Goal: Check status

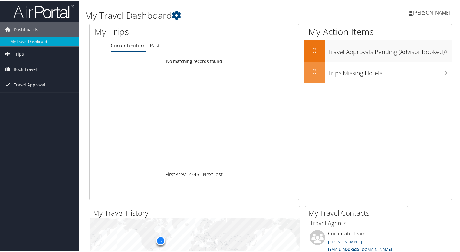
click at [154, 37] on h1 "My Trips" at bounding box center [150, 31] width 113 height 13
click at [154, 45] on link "Past" at bounding box center [155, 45] width 10 height 7
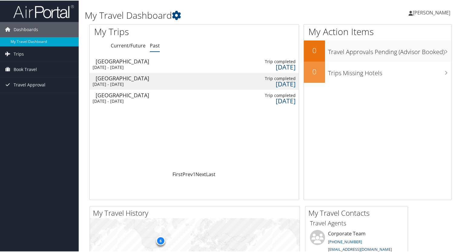
click at [137, 76] on div "[GEOGRAPHIC_DATA]" at bounding box center [127, 77] width 62 height 5
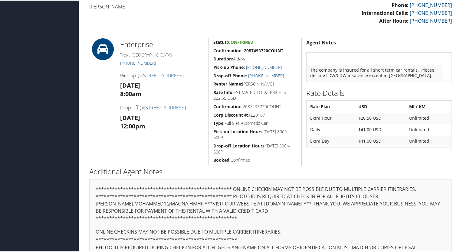
scroll to position [237, 0]
